Goal: Book appointment/travel/reservation

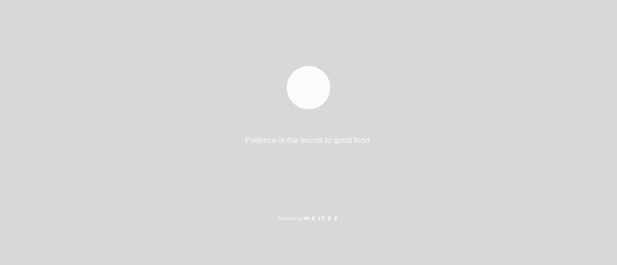
select select "pt"
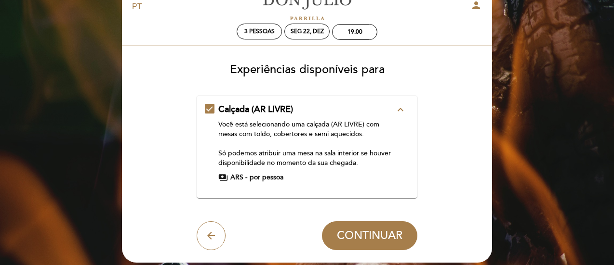
scroll to position [48, 0]
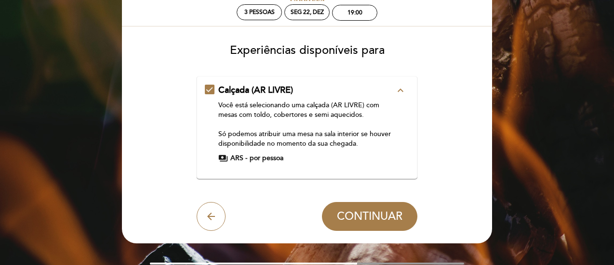
click at [223, 160] on span "payments" at bounding box center [223, 159] width 10 height 10
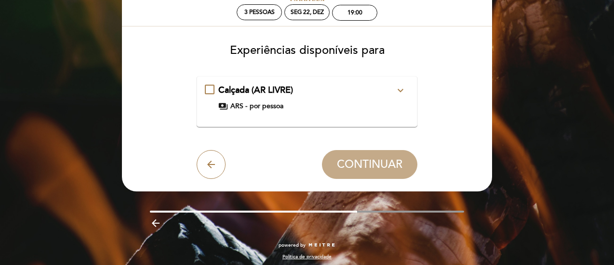
click at [222, 106] on span "payments" at bounding box center [223, 107] width 10 height 10
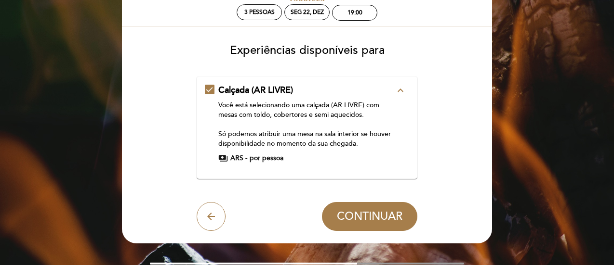
click at [198, 216] on button "arrow_back" at bounding box center [211, 216] width 29 height 29
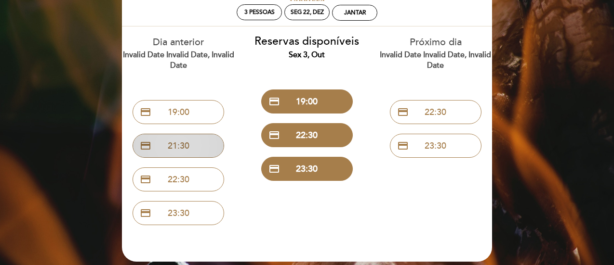
click at [177, 150] on button "credit_card 21:30" at bounding box center [178, 146] width 92 height 24
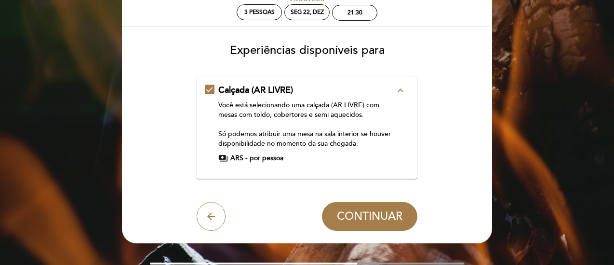
click at [209, 219] on icon "arrow_back" at bounding box center [211, 217] width 12 height 12
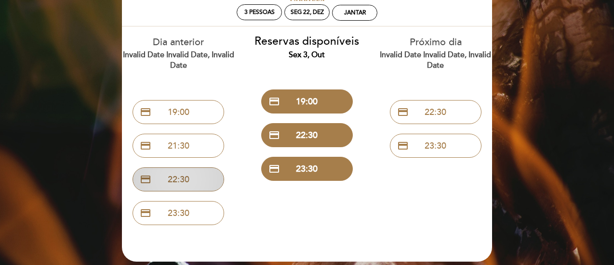
click at [177, 182] on button "credit_card 22:30" at bounding box center [178, 180] width 92 height 24
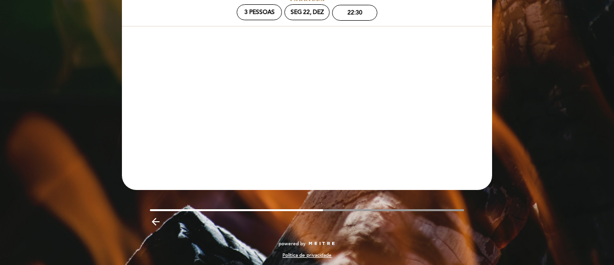
scroll to position [0, 0]
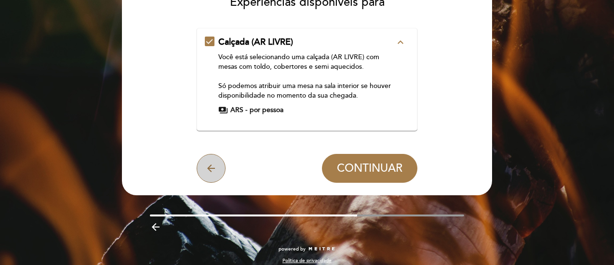
click at [205, 171] on icon "arrow_back" at bounding box center [211, 169] width 12 height 12
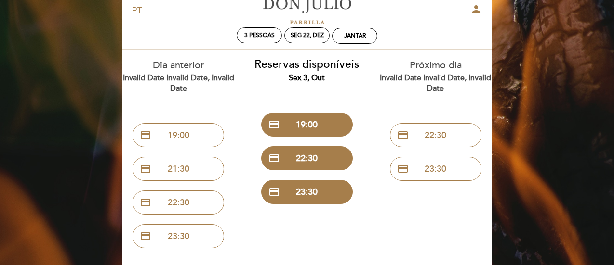
scroll to position [3, 0]
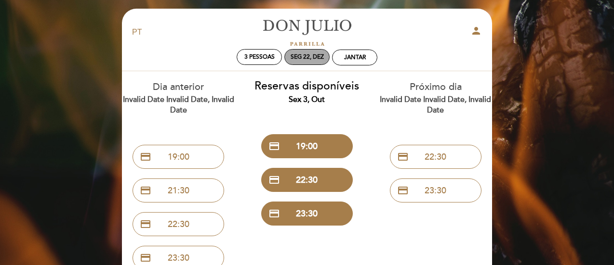
click at [303, 58] on div "Seg 22, dez" at bounding box center [306, 56] width 33 height 7
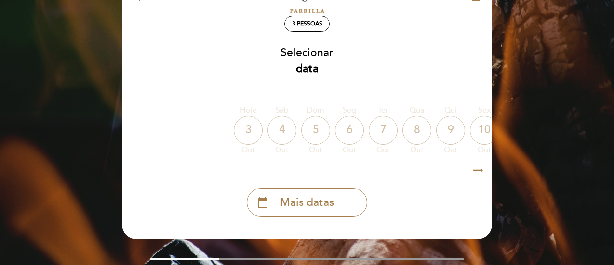
scroll to position [52, 0]
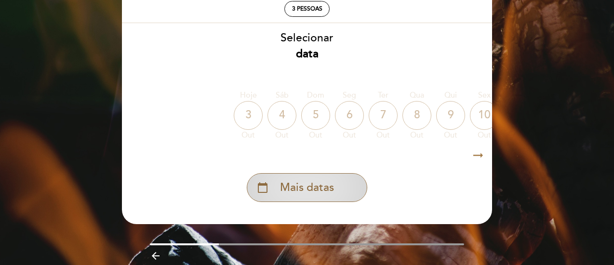
click at [296, 194] on span "Mais datas" at bounding box center [307, 188] width 54 height 16
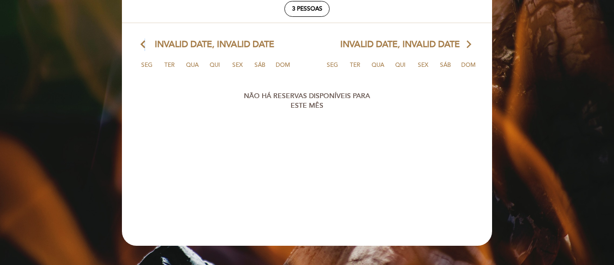
click at [141, 43] on icon "arrow_back_ios" at bounding box center [145, 45] width 9 height 13
